Goal: Navigation & Orientation: Find specific page/section

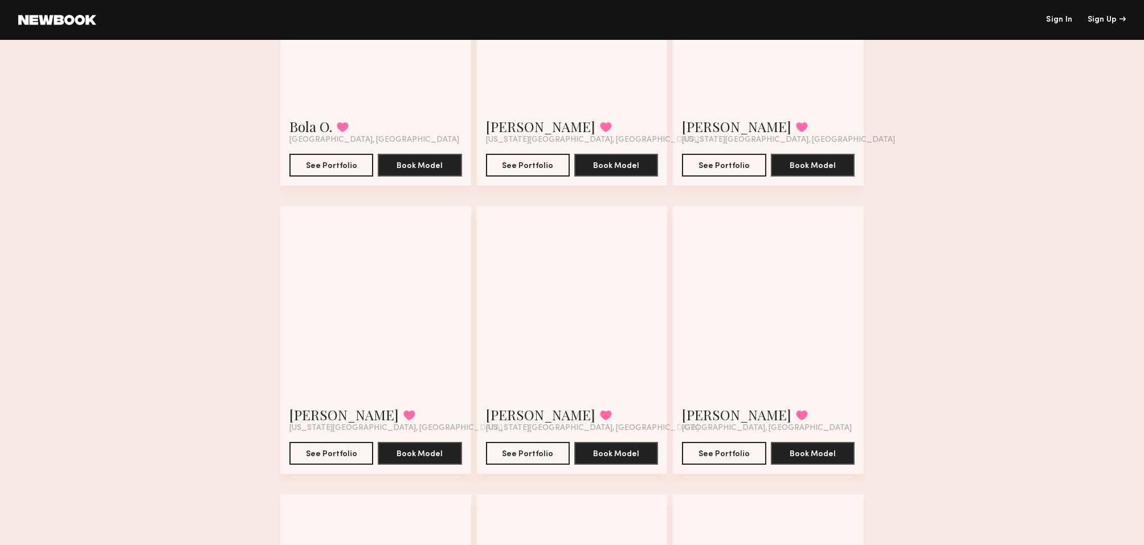
scroll to position [216, 0]
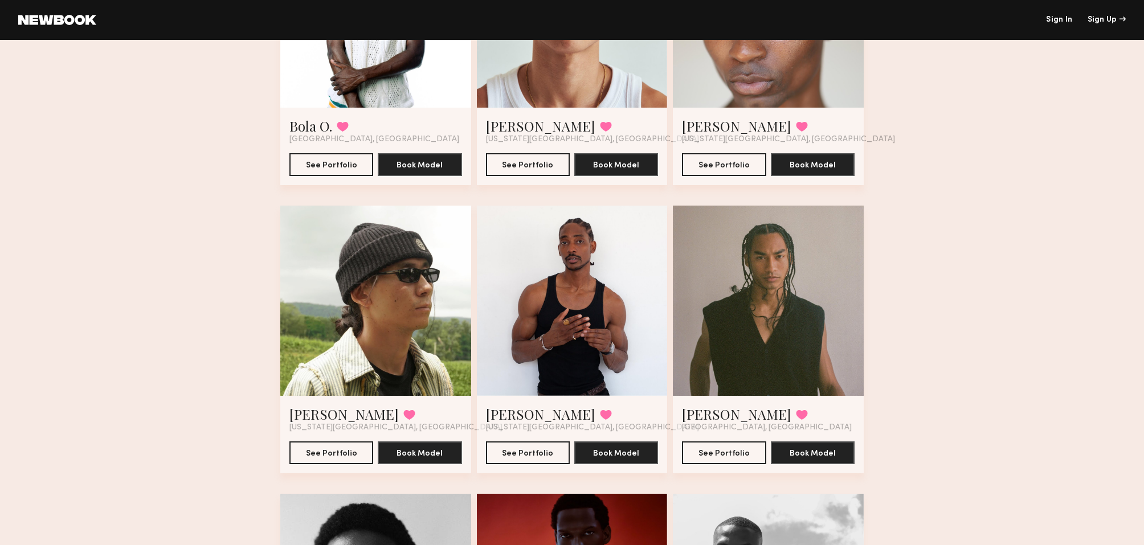
click at [592, 304] on div at bounding box center [572, 301] width 191 height 191
click at [539, 449] on button "See Portfolio" at bounding box center [528, 452] width 84 height 23
click at [739, 456] on button "See Portfolio" at bounding box center [724, 452] width 84 height 23
click at [970, 244] on div "My Favorites 11 Models Bola O. Favorited Staten Island, NY See Portfolio Book M…" at bounding box center [572, 467] width 1144 height 1246
